Goal: Task Accomplishment & Management: Complete application form

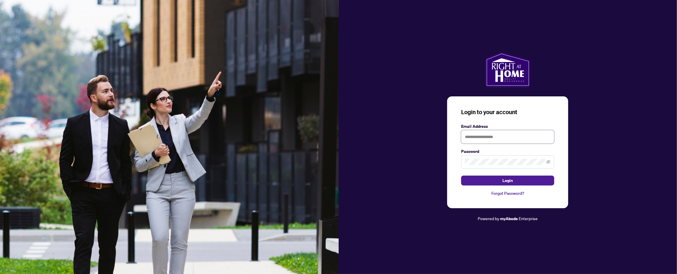
click at [473, 135] on input "text" at bounding box center [507, 136] width 93 height 13
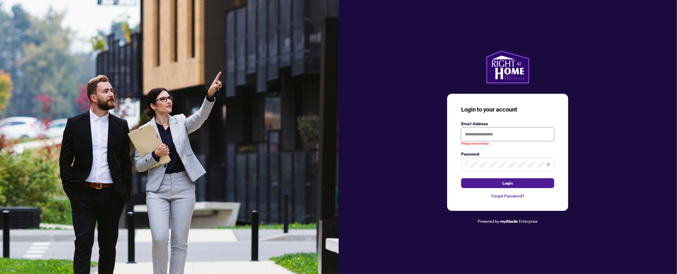
type input "**********"
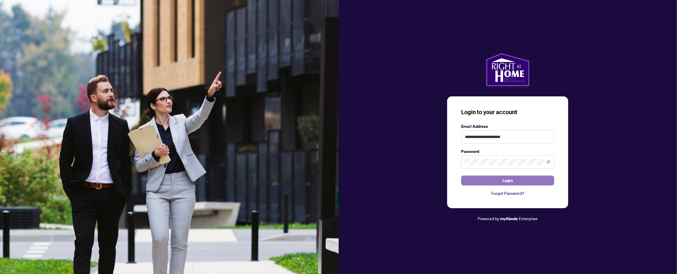
click at [488, 183] on button "Login" at bounding box center [507, 180] width 93 height 10
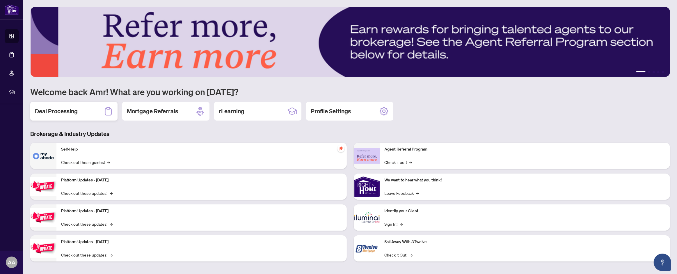
click at [79, 112] on div "Deal Processing" at bounding box center [73, 111] width 87 height 19
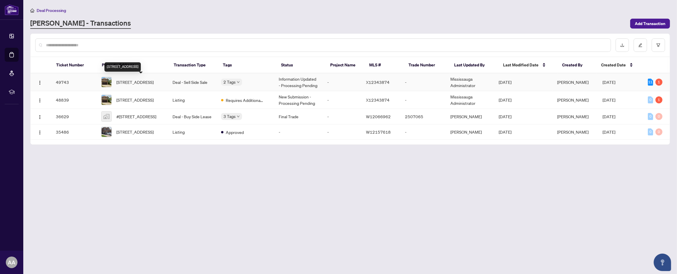
click at [124, 79] on span "[STREET_ADDRESS]" at bounding box center [134, 82] width 37 height 6
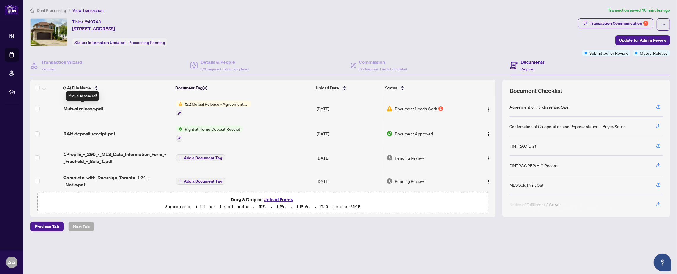
click at [89, 108] on span "Mutual release.pdf" at bounding box center [83, 108] width 40 height 7
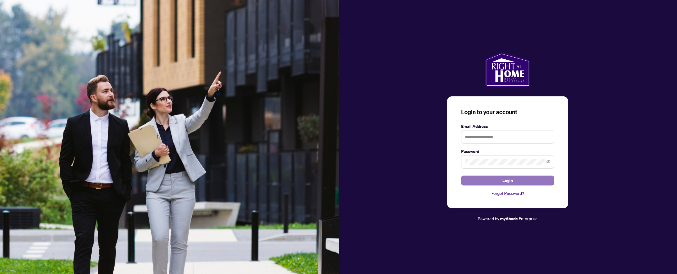
click at [482, 180] on button "Login" at bounding box center [507, 180] width 93 height 10
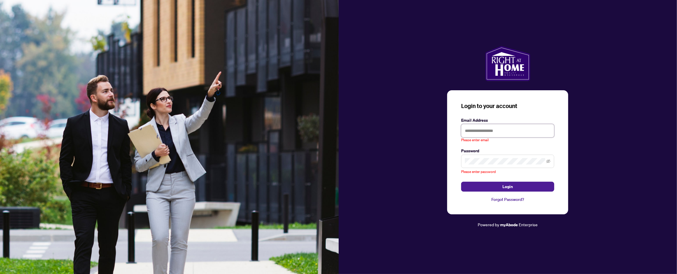
click at [469, 129] on input "text" at bounding box center [507, 130] width 93 height 13
type input "**********"
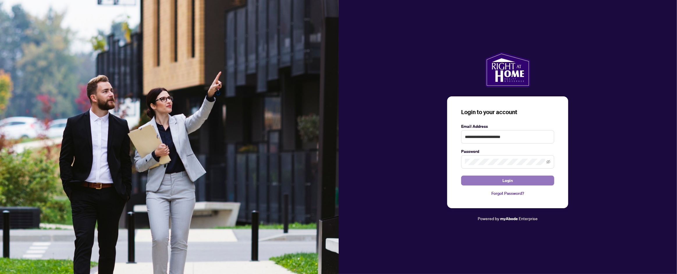
click at [469, 182] on button "Login" at bounding box center [507, 180] width 93 height 10
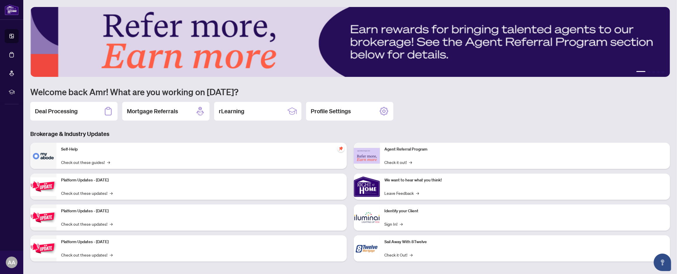
click at [42, 159] on img at bounding box center [43, 156] width 26 height 26
click at [72, 112] on h2 "Deal Processing" at bounding box center [56, 111] width 43 height 8
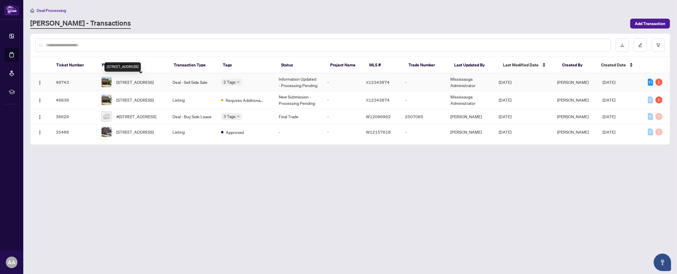
click at [154, 79] on span "[STREET_ADDRESS]" at bounding box center [134, 82] width 37 height 6
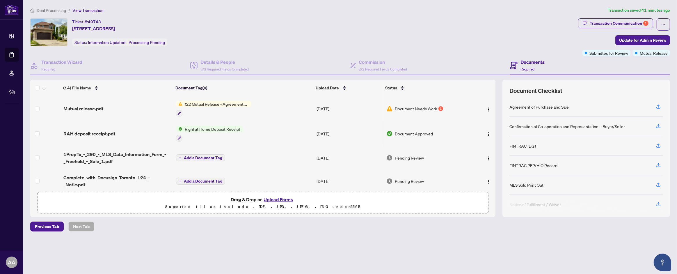
click at [195, 103] on span "122 Mutual Release - Agreement of Purchase and Sale" at bounding box center [216, 104] width 69 height 6
click at [198, 135] on span "122 Mutual Release - Agreement of Purchase and Sale" at bounding box center [216, 135] width 87 height 13
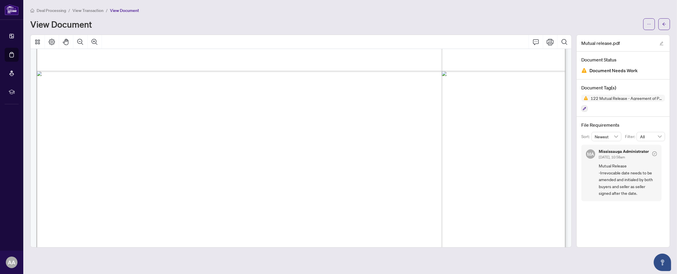
scroll to position [393, 0]
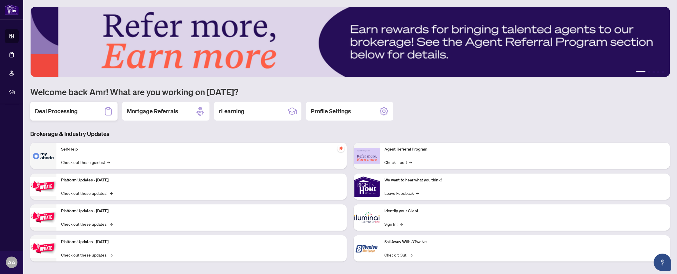
click at [83, 108] on div "Deal Processing" at bounding box center [73, 111] width 87 height 19
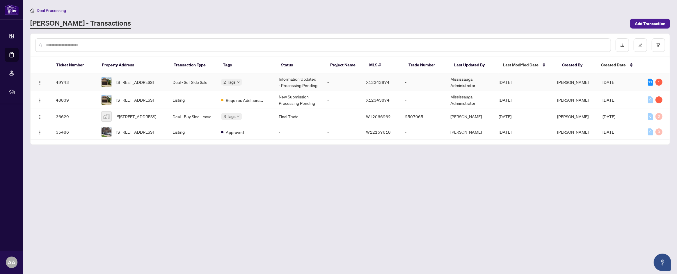
click at [142, 83] on span "[STREET_ADDRESS]" at bounding box center [134, 82] width 37 height 6
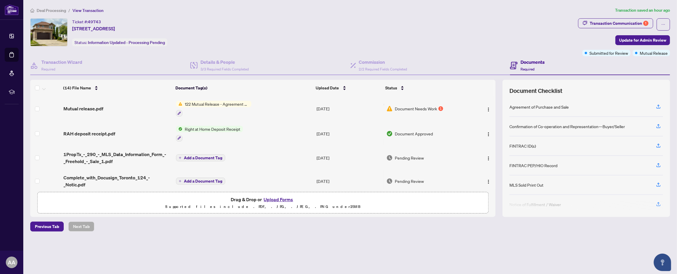
click at [272, 199] on button "Upload Forms" at bounding box center [278, 199] width 33 height 8
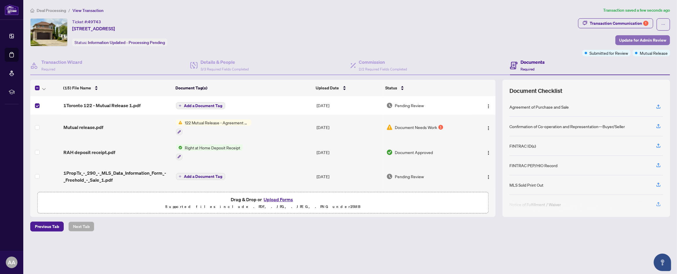
click at [629, 41] on span "Update for Admin Review" at bounding box center [642, 39] width 47 height 9
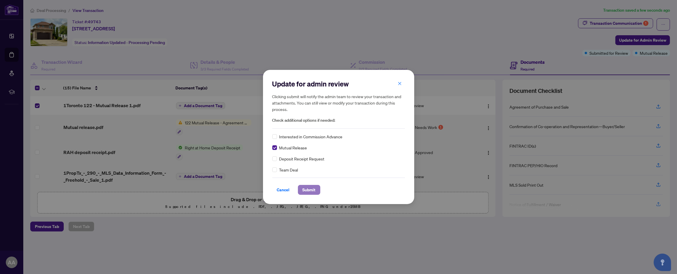
click at [305, 190] on span "Submit" at bounding box center [308, 189] width 13 height 9
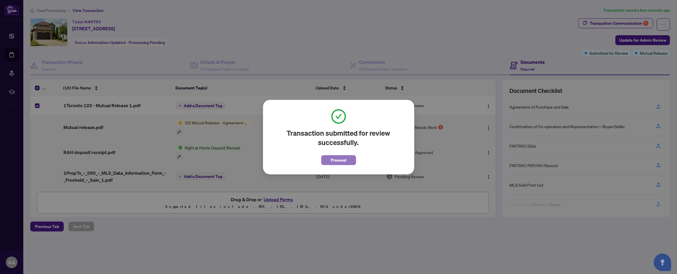
click at [341, 159] on span "Proceed" at bounding box center [338, 159] width 15 height 9
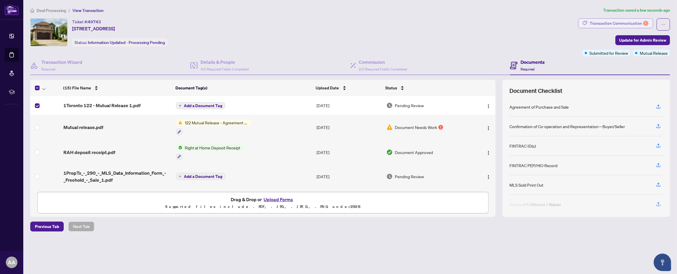
click at [601, 23] on div "Transaction Communication 1" at bounding box center [619, 23] width 59 height 9
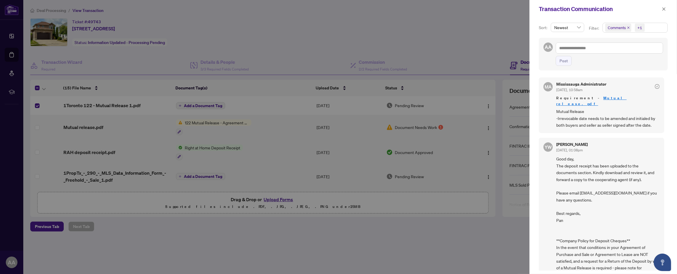
click at [492, 45] on div at bounding box center [338, 137] width 677 height 274
click at [662, 8] on icon "close" at bounding box center [664, 9] width 4 height 4
